Goal: Information Seeking & Learning: Learn about a topic

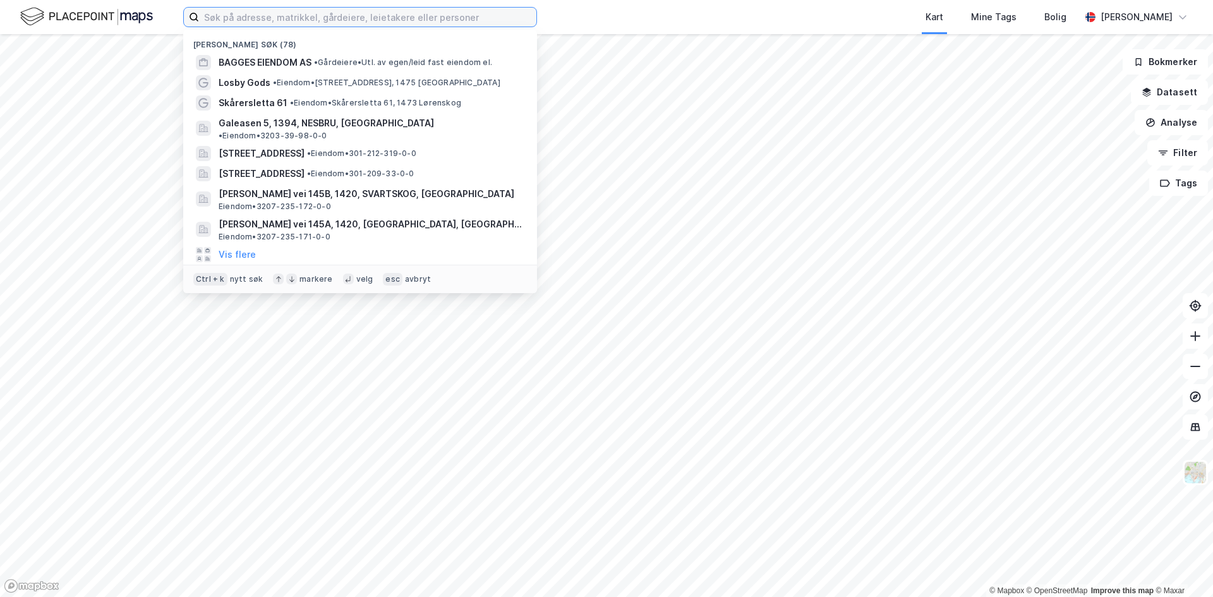
click at [256, 20] on input at bounding box center [367, 17] width 337 height 19
paste input "ørenskog Vest Eiendom AS"
type input "lørenskog Vest Eiendom AS"
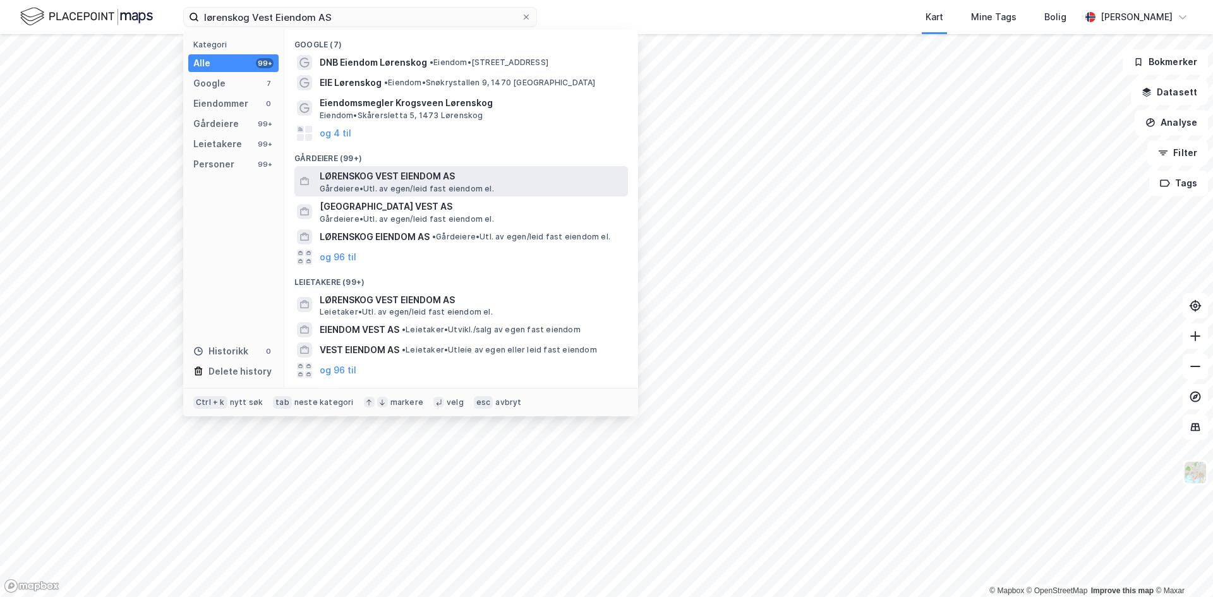
click at [411, 175] on span "LØRENSKOG VEST EIENDOM AS" at bounding box center [471, 176] width 303 height 15
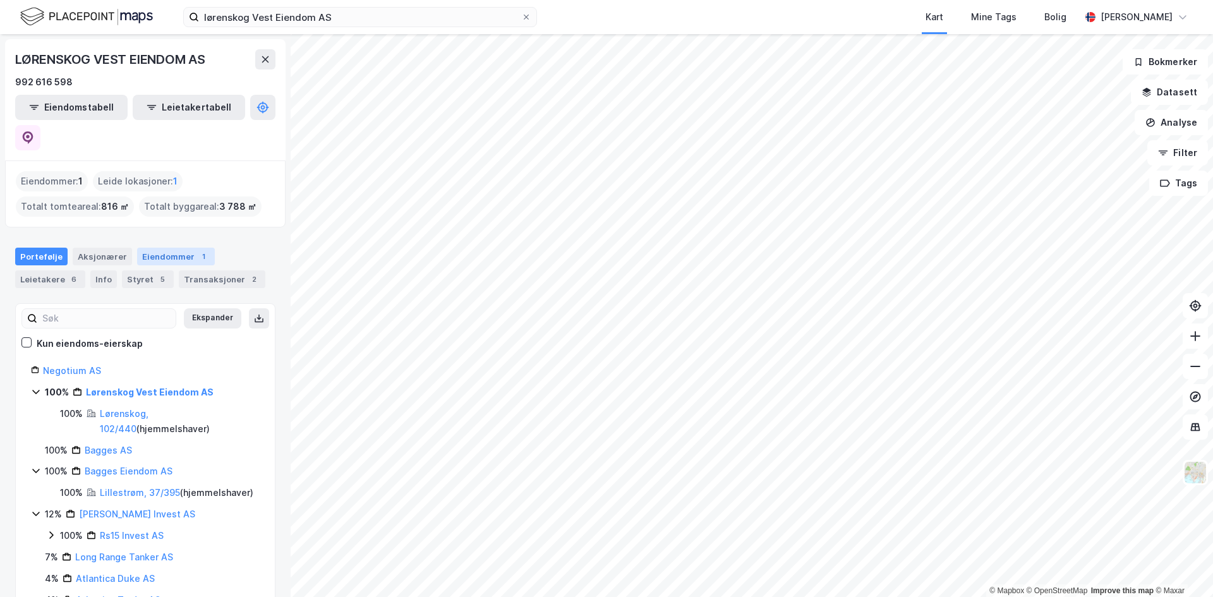
click at [185, 248] on div "Eiendommer 1" at bounding box center [176, 257] width 78 height 18
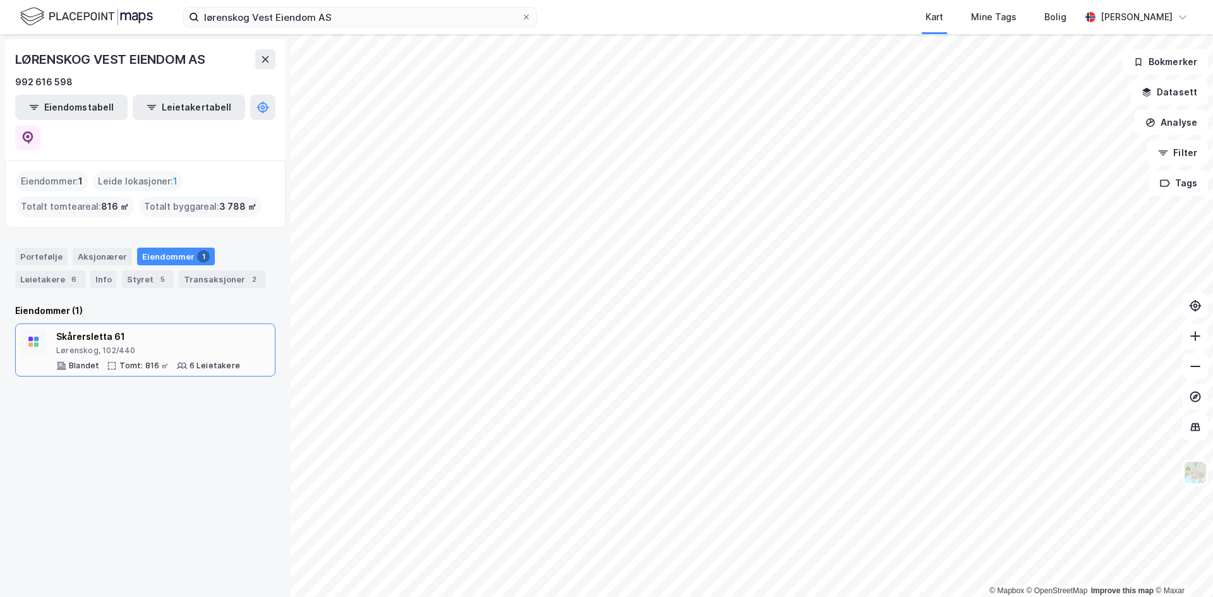
click at [97, 329] on div "Skårersletta 61" at bounding box center [148, 336] width 184 height 15
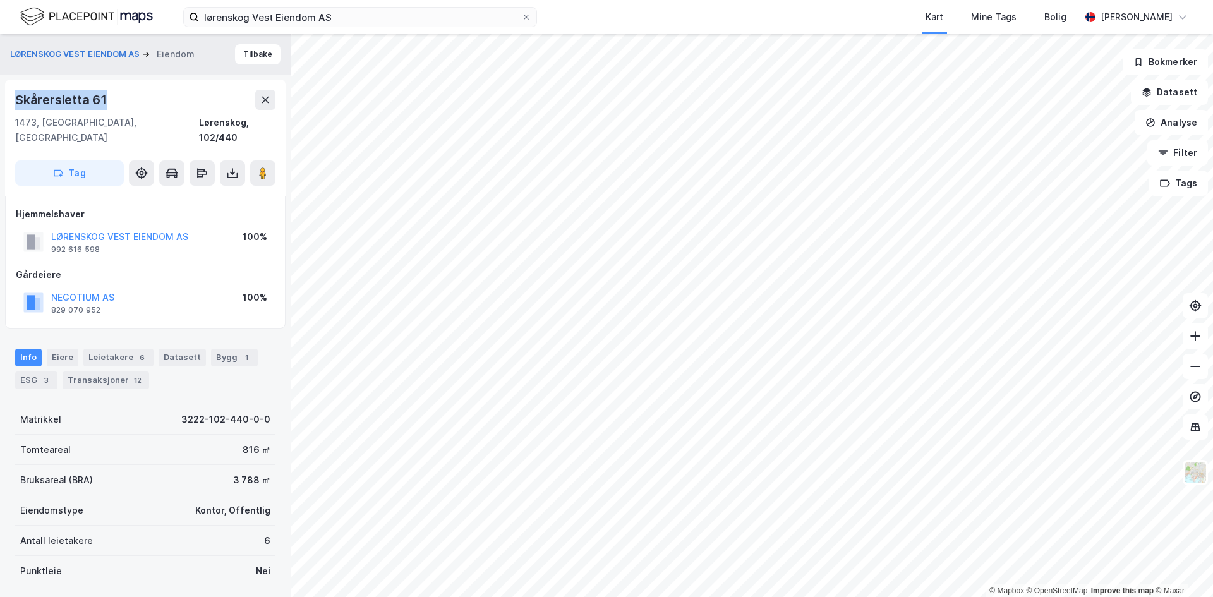
drag, startPoint x: 107, startPoint y: 95, endPoint x: 49, endPoint y: 80, distance: 60.1
click at [13, 97] on div "Skårersletta 61 1473, [GEOGRAPHIC_DATA], Akershus Lørenskog, 102/440 Tag" at bounding box center [145, 138] width 280 height 116
copy div "Skårersletta 61"
